Goal: Task Accomplishment & Management: Complete application form

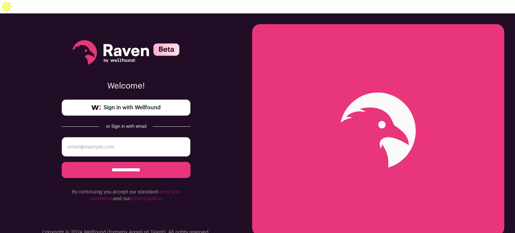
click at [142, 104] on span "Sign in with Wellfound" at bounding box center [132, 108] width 57 height 8
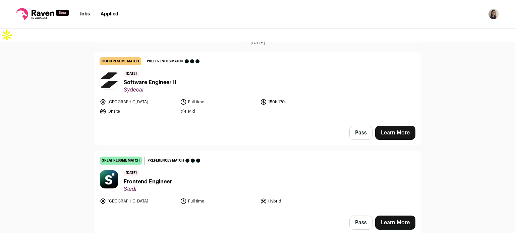
scroll to position [58, 0]
click at [146, 177] on span "Frontend Engineer" at bounding box center [148, 181] width 48 height 8
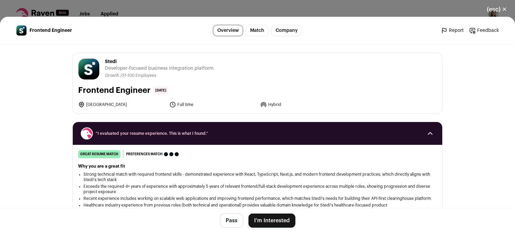
click at [256, 221] on button "I'm Interested" at bounding box center [271, 220] width 47 height 14
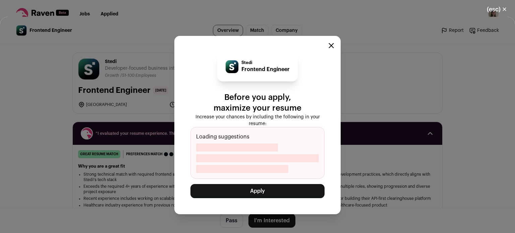
click at [254, 192] on button "Apply" at bounding box center [257, 191] width 134 height 14
